Goal: Task Accomplishment & Management: Use online tool/utility

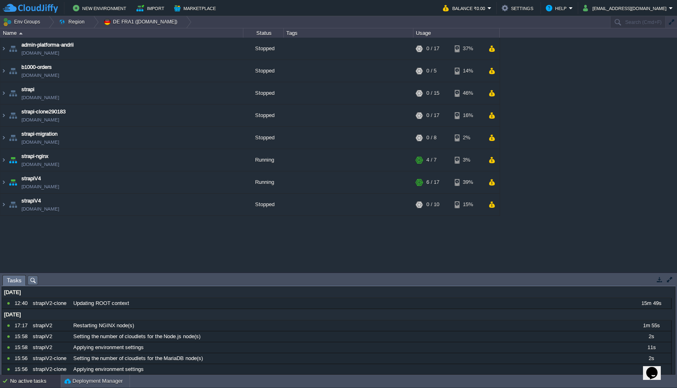
click at [93, 244] on div "admin-platforma-andrii [DOMAIN_NAME] Stopped + Add to Env Group RAM 0% CPU 0% 0…" at bounding box center [338, 155] width 677 height 234
click at [8, 182] on img at bounding box center [12, 182] width 11 height 22
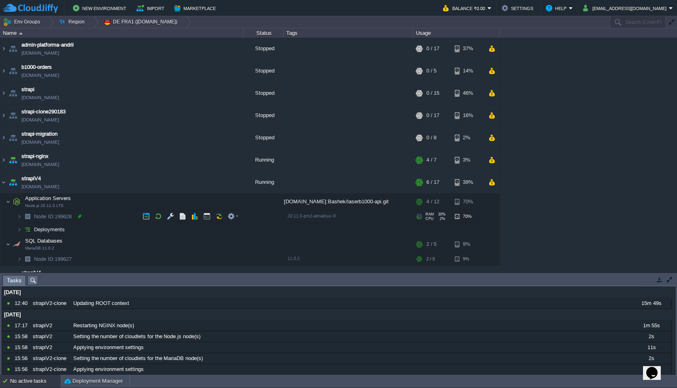
scroll to position [16, 0]
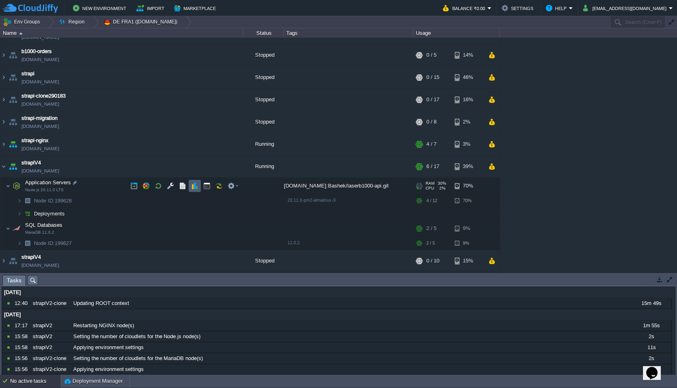
click at [195, 184] on button "button" at bounding box center [194, 185] width 7 height 7
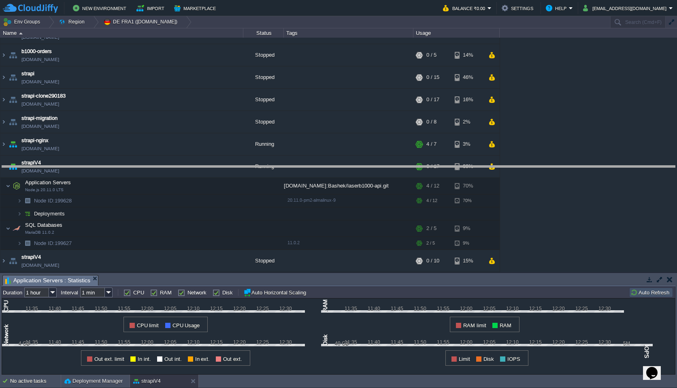
drag, startPoint x: 311, startPoint y: 274, endPoint x: 315, endPoint y: 166, distance: 108.9
click at [315, 166] on body "New Environment Import Marketplace Bonus ₹0.00 Upgrade Account Balance ₹0.00 Se…" at bounding box center [338, 194] width 677 height 388
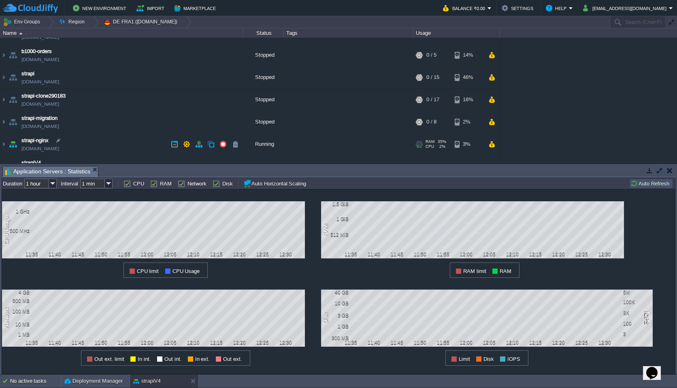
scroll to position [125, 0]
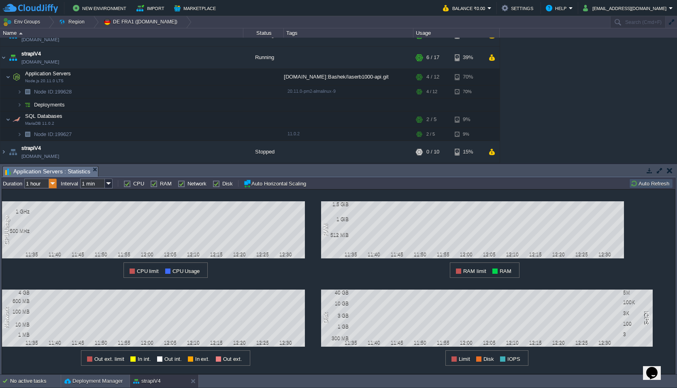
click at [52, 184] on img at bounding box center [53, 183] width 8 height 10
click at [44, 204] on div "6 hours" at bounding box center [40, 205] width 31 height 10
type input "6 hours"
type input "1 hour"
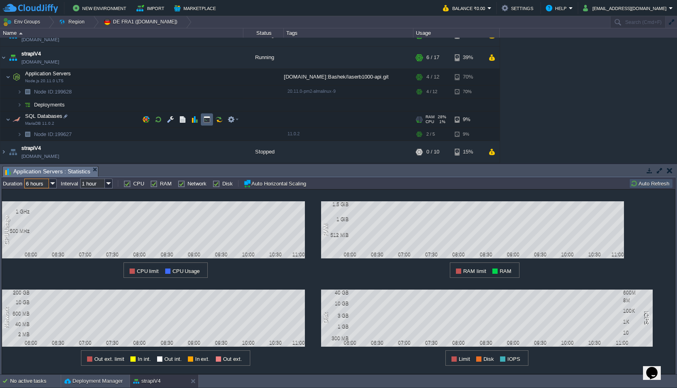
click at [205, 120] on button "button" at bounding box center [206, 119] width 7 height 7
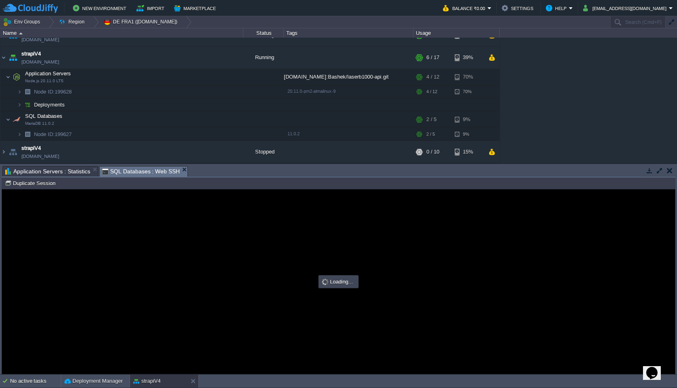
scroll to position [0, 0]
type input "#000000"
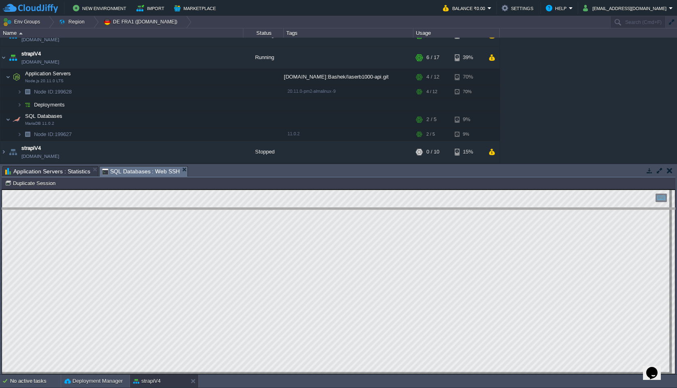
drag, startPoint x: 323, startPoint y: 166, endPoint x: 312, endPoint y: 218, distance: 53.0
click at [312, 219] on body "New Environment Import Marketplace Bonus ₹0.00 Upgrade Account Balance ₹0.00 Se…" at bounding box center [338, 194] width 677 height 388
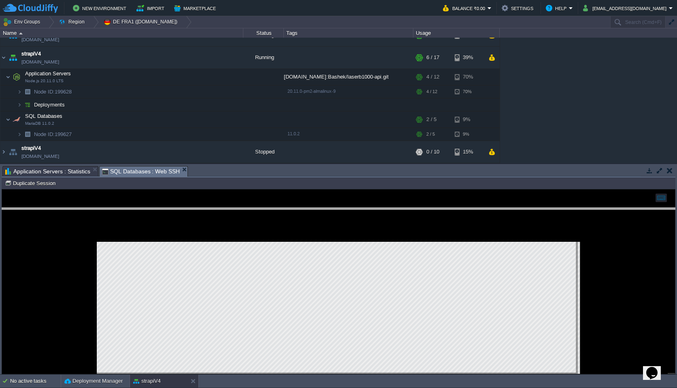
scroll to position [72, 0]
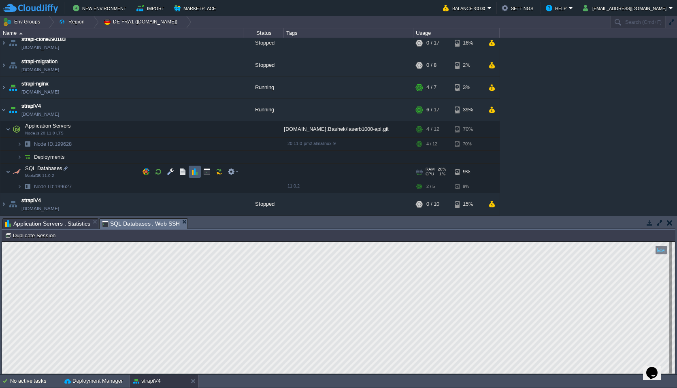
click at [194, 170] on button "button" at bounding box center [194, 171] width 7 height 7
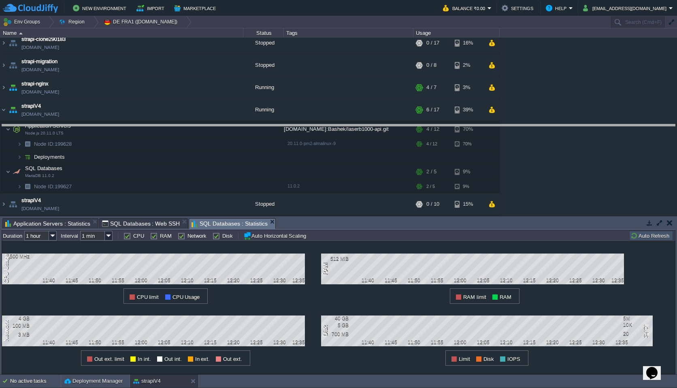
drag, startPoint x: 299, startPoint y: 221, endPoint x: 298, endPoint y: 128, distance: 93.1
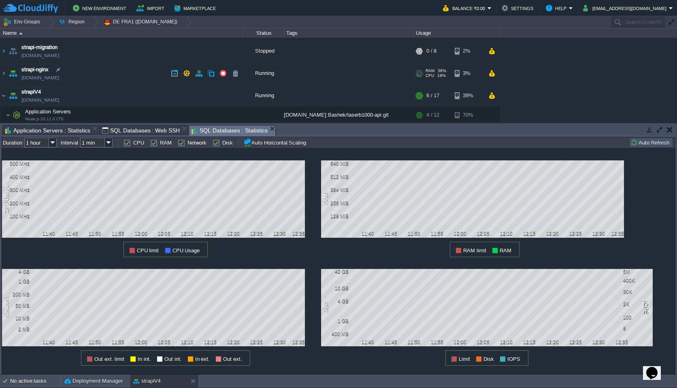
scroll to position [75, 0]
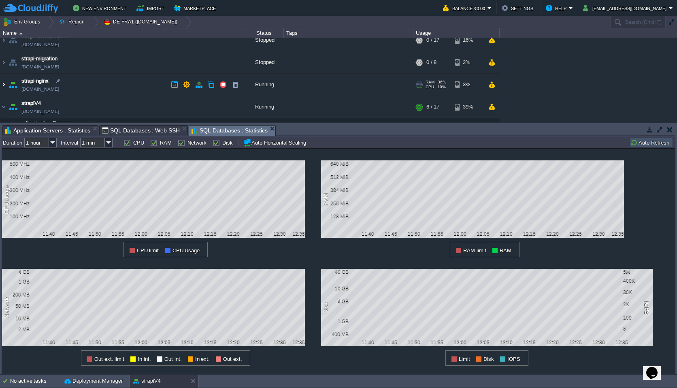
click at [2, 84] on img at bounding box center [3, 85] width 6 height 22
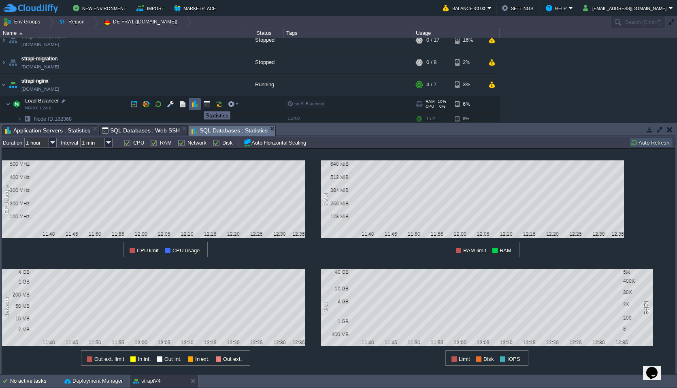
click at [197, 104] on button "button" at bounding box center [194, 103] width 7 height 7
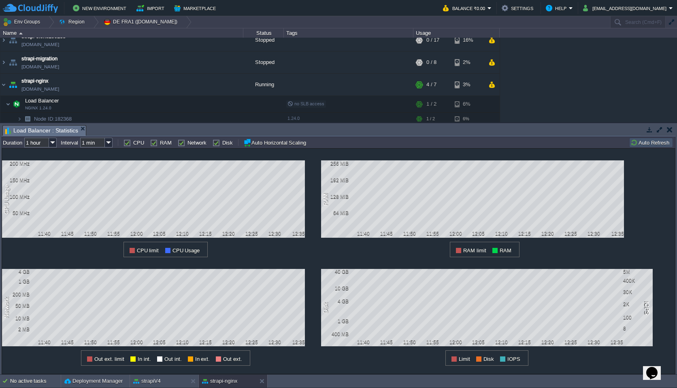
click at [317, 326] on div "1 Network 4 GB 1 GB 200 MB 50 MB 10 MB 2 MB 11:40 11:45 11:50 11:55 12:00 12:05…" at bounding box center [161, 311] width 319 height 108
click at [316, 233] on div "1 CPU Usage 200 MHz 150 MHz 100 MHz 50 MHz 11:40 11:45 11:50 11:55 12:00 12:05 …" at bounding box center [161, 203] width 319 height 108
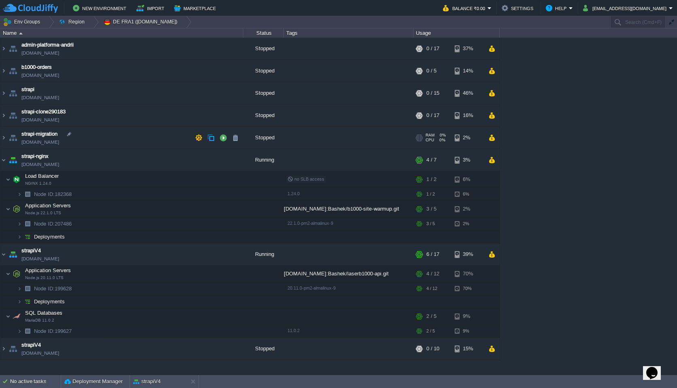
scroll to position [0, 0]
click at [627, 117] on div "admin-platforma-andrii [DOMAIN_NAME] Stopped + Add to Env Group RAM 0% CPU 0% 0…" at bounding box center [338, 206] width 677 height 336
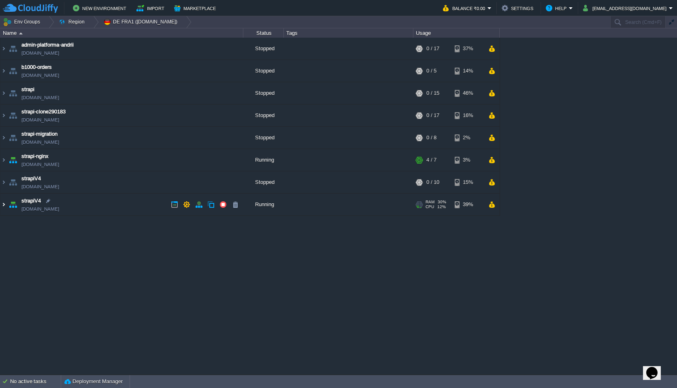
click at [5, 207] on img at bounding box center [3, 204] width 6 height 22
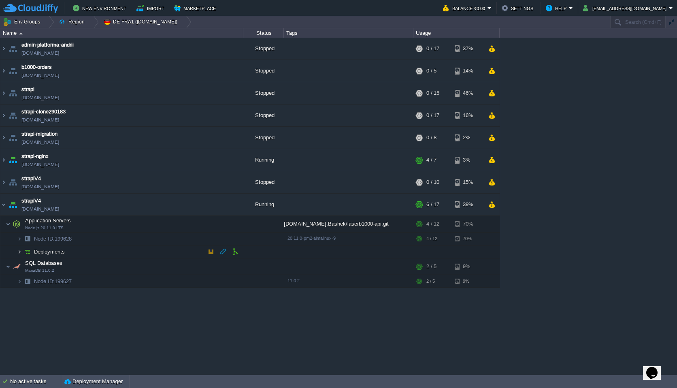
click at [20, 250] on img at bounding box center [19, 251] width 5 height 13
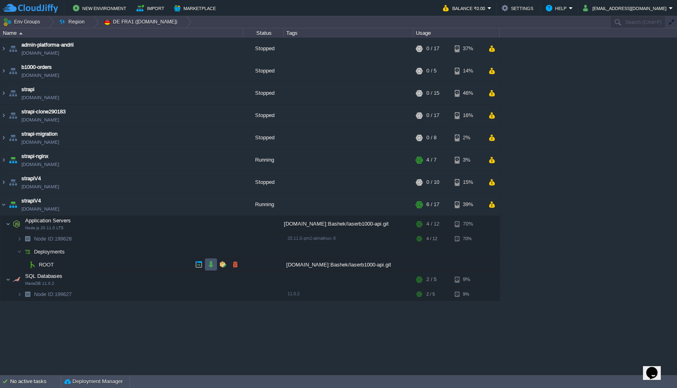
click at [213, 261] on button "button" at bounding box center [210, 264] width 7 height 7
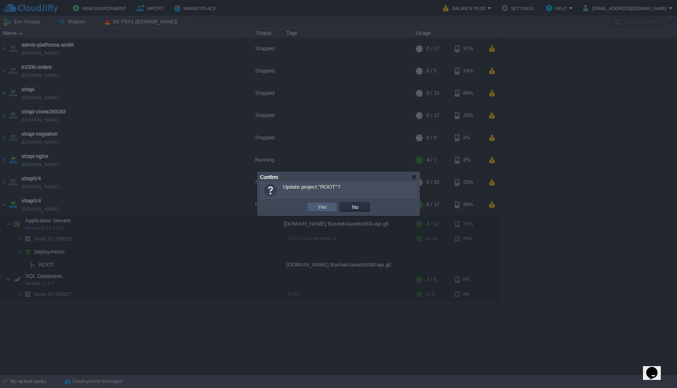
click at [320, 206] on button "Yes" at bounding box center [322, 206] width 14 height 7
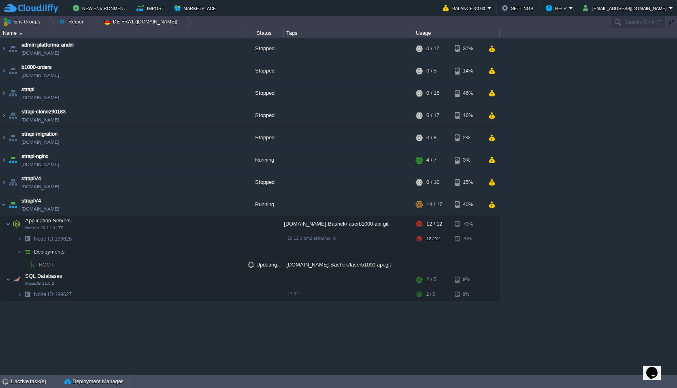
click at [136, 331] on div "admin-platforma-andrii [DOMAIN_NAME] Stopped + Add to Env Group RAM 0% CPU 0% 0…" at bounding box center [338, 206] width 677 height 336
click at [586, 79] on div "admin-platforma-andrii [DOMAIN_NAME] Stopped + Add to Env Group RAM 0% CPU 0% 0…" at bounding box center [338, 206] width 677 height 336
click at [147, 325] on div "admin-platforma-andrii [DOMAIN_NAME] Stopped + Add to Env Group RAM 0% CPU 0% 0…" at bounding box center [338, 206] width 677 height 336
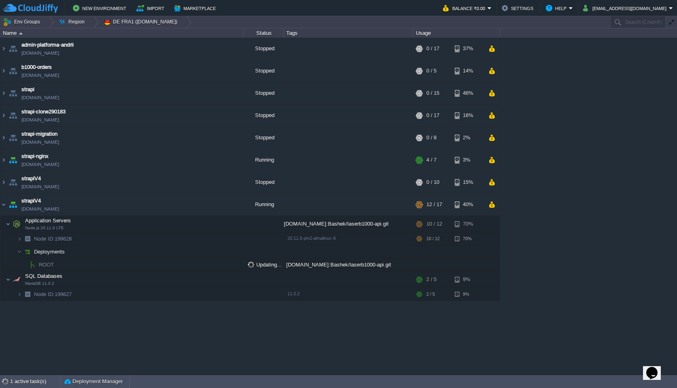
click at [637, 94] on div "admin-platforma-andrii [DOMAIN_NAME] Stopped + Add to Env Group RAM 0% CPU 0% 0…" at bounding box center [338, 206] width 677 height 336
click at [266, 336] on div "admin-platforma-andrii [DOMAIN_NAME] Stopped + Add to Env Group RAM 0% CPU 0% 0…" at bounding box center [338, 206] width 677 height 336
click at [302, 334] on div "admin-platforma-andrii [DOMAIN_NAME] Stopped + Add to Env Group RAM 0% CPU 0% 0…" at bounding box center [338, 206] width 677 height 336
click at [193, 347] on div "admin-platforma-andrii [DOMAIN_NAME] Stopped + Add to Env Group RAM 0% CPU 0% 0…" at bounding box center [338, 206] width 677 height 336
